Goal: Information Seeking & Learning: Learn about a topic

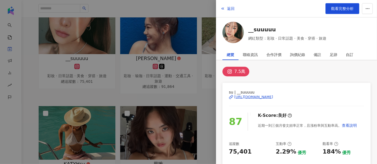
click at [150, 52] on div at bounding box center [188, 82] width 377 height 164
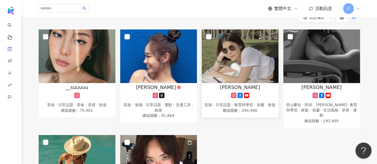
scroll to position [60, 0]
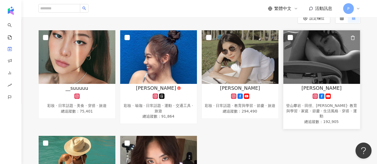
click at [311, 89] on div "林梵耘" at bounding box center [321, 88] width 71 height 7
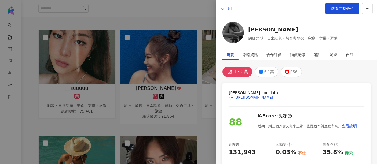
click at [264, 97] on div "https://www.instagram.com/omilatte/" at bounding box center [253, 97] width 39 height 5
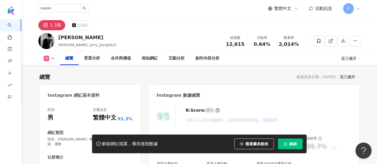
scroll to position [33, 0]
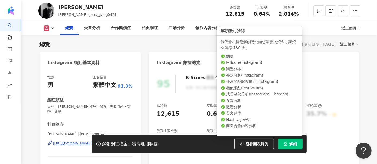
drag, startPoint x: 283, startPoint y: 140, endPoint x: 284, endPoint y: 138, distance: 2.9
click at [282, 141] on button "解鎖" at bounding box center [290, 144] width 25 height 11
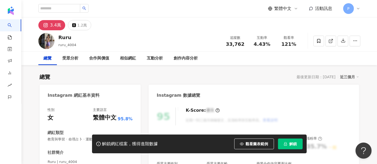
click at [291, 143] on span "解鎖" at bounding box center [293, 144] width 8 height 4
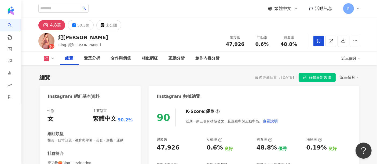
scroll to position [33, 0]
